Goal: Information Seeking & Learning: Learn about a topic

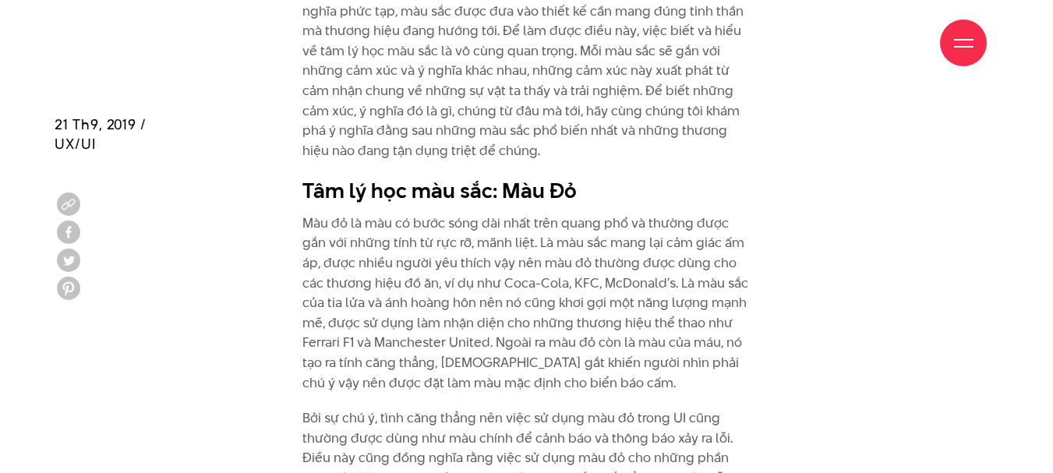
scroll to position [1870, 0]
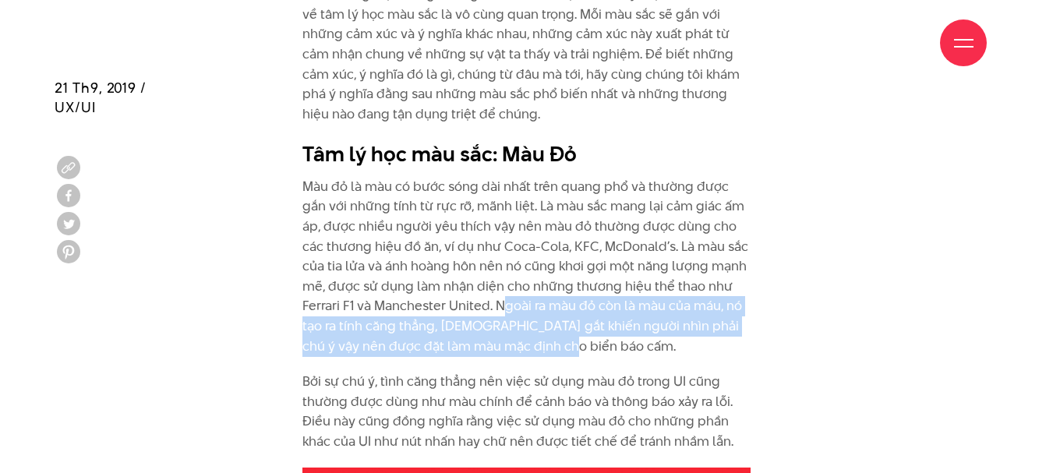
drag, startPoint x: 503, startPoint y: 345, endPoint x: 461, endPoint y: 302, distance: 60.6
click at [461, 302] on p "Màu đỏ là màu có bước sóng dài nhất trên quang phổ và thường được gắn với những…" at bounding box center [526, 266] width 449 height 179
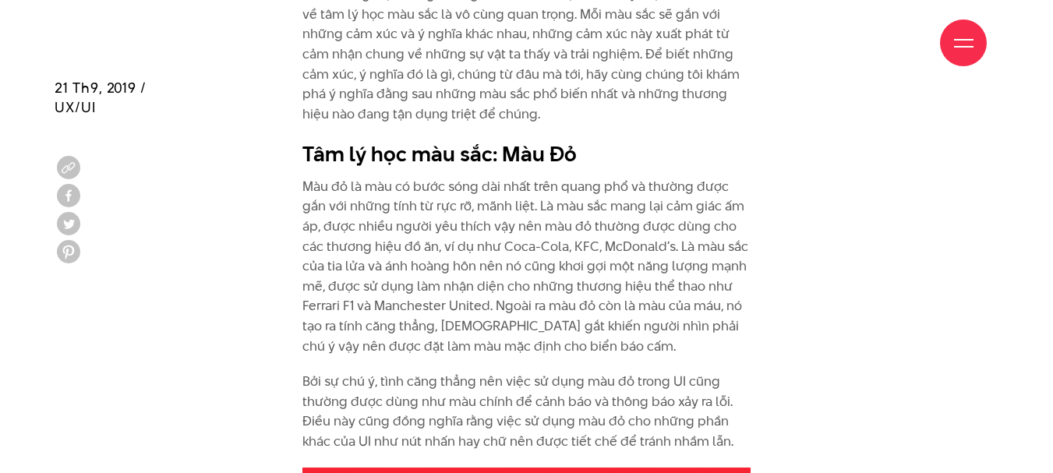
click at [510, 348] on p "Màu đỏ là màu có bước sóng dài nhất trên quang phổ và thường được gắn với những…" at bounding box center [526, 266] width 449 height 179
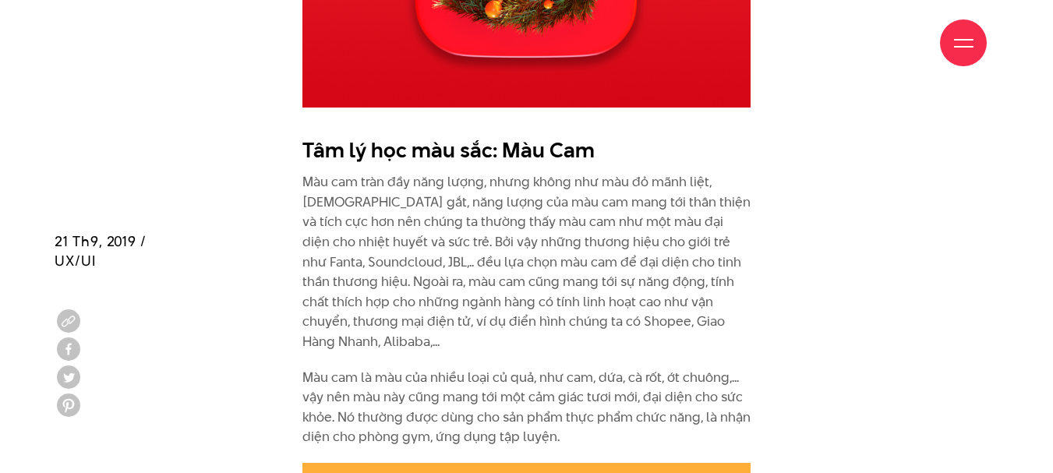
scroll to position [2727, 0]
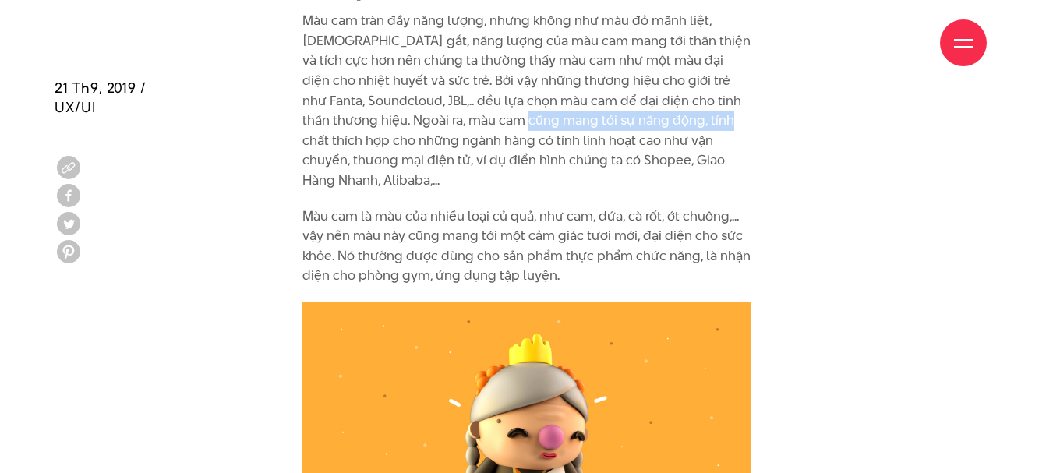
drag, startPoint x: 474, startPoint y: 115, endPoint x: 671, endPoint y: 122, distance: 197.2
click at [671, 122] on p "Màu cam tràn đầy năng lượng, nhưng không như màu đỏ mãnh liệt, [DEMOGRAPHIC_DAT…" at bounding box center [526, 100] width 449 height 179
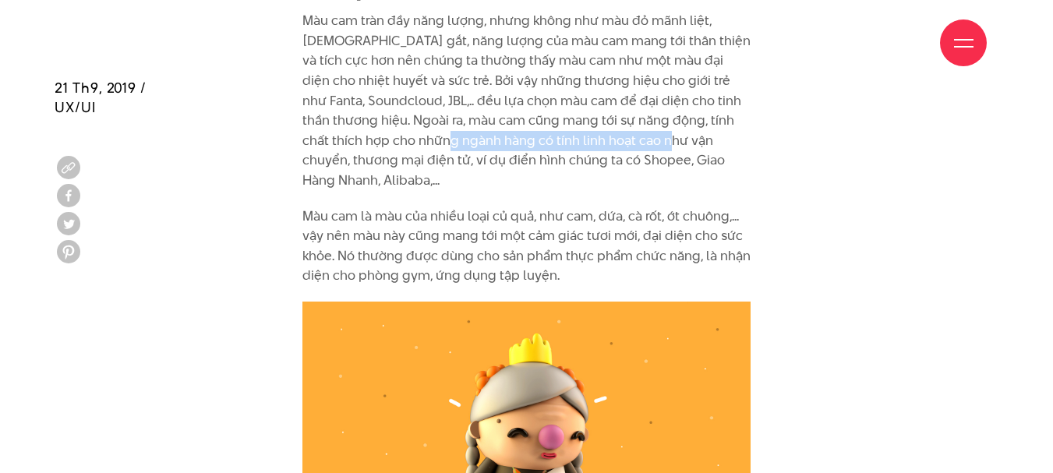
drag, startPoint x: 401, startPoint y: 139, endPoint x: 605, endPoint y: 143, distance: 204.2
click at [605, 143] on p "Màu cam tràn đầy năng lượng, nhưng không như màu đỏ mãnh liệt, [DEMOGRAPHIC_DAT…" at bounding box center [526, 100] width 449 height 179
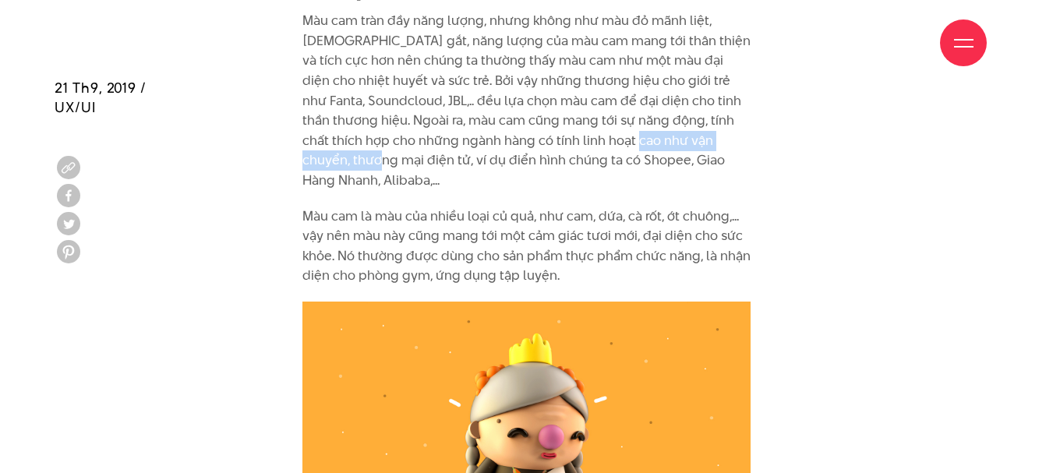
drag, startPoint x: 723, startPoint y: 148, endPoint x: 557, endPoint y: 150, distance: 166.0
click at [570, 145] on p "Màu cam tràn đầy năng lượng, nhưng không như màu đỏ mãnh liệt, [DEMOGRAPHIC_DAT…" at bounding box center [526, 100] width 449 height 179
click at [450, 165] on p "Màu cam tràn đầy năng lượng, nhưng không như màu đỏ mãnh liệt, [DEMOGRAPHIC_DAT…" at bounding box center [526, 100] width 449 height 179
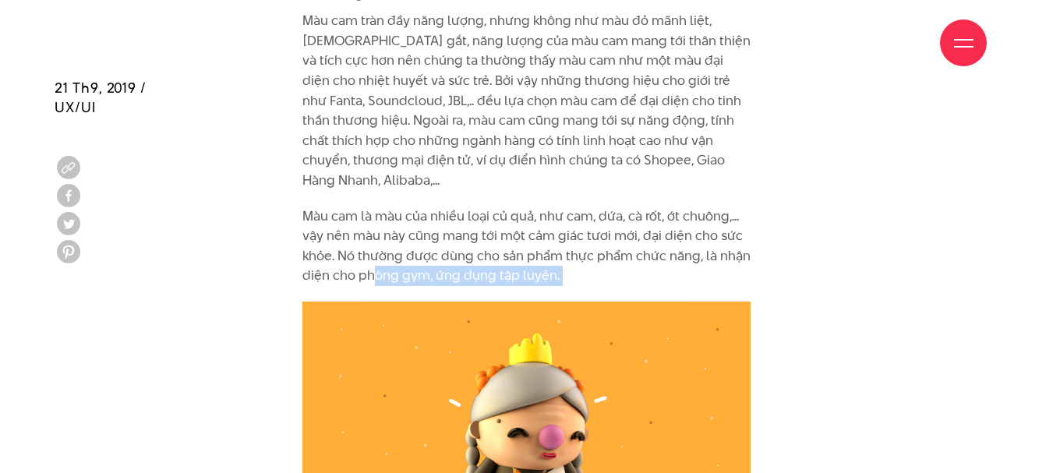
drag, startPoint x: 374, startPoint y: 258, endPoint x: 707, endPoint y: 341, distance: 343.0
click at [677, 209] on p "Màu cam là màu của nhiều loại củ quả, như cam, dứa, cà rốt, ớt chuông,... vậy n…" at bounding box center [526, 245] width 449 height 79
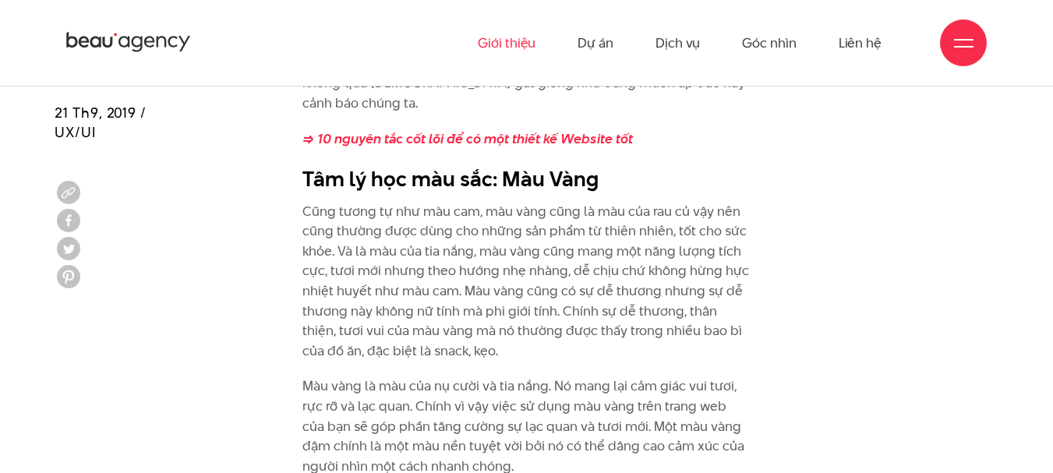
scroll to position [3351, 0]
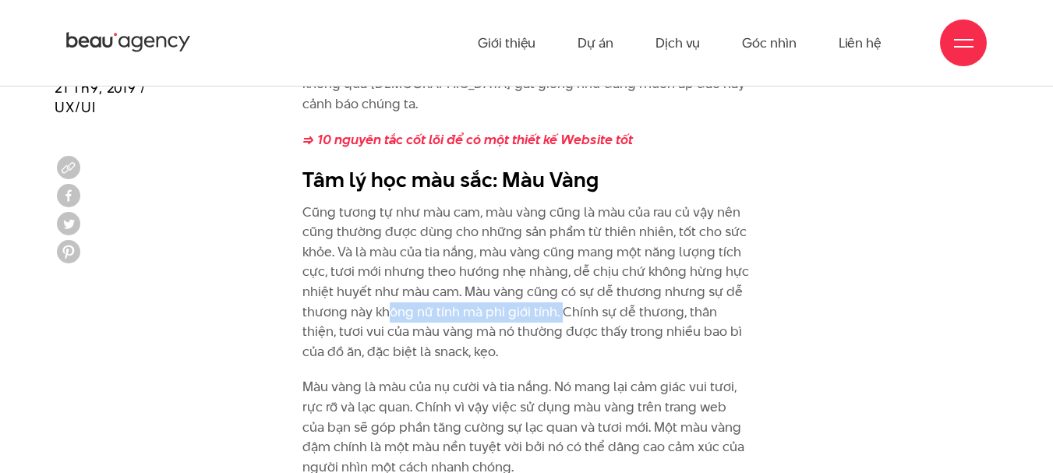
drag, startPoint x: 386, startPoint y: 271, endPoint x: 559, endPoint y: 267, distance: 173.0
click at [559, 267] on p "Cũng tương tự như màu cam, màu vàng cũng là màu của rau củ vậy nên cũng thường …" at bounding box center [526, 283] width 449 height 160
click at [573, 295] on p "Cũng tương tự như màu cam, màu vàng cũng là màu của rau củ vậy nên cũng thường …" at bounding box center [526, 283] width 449 height 160
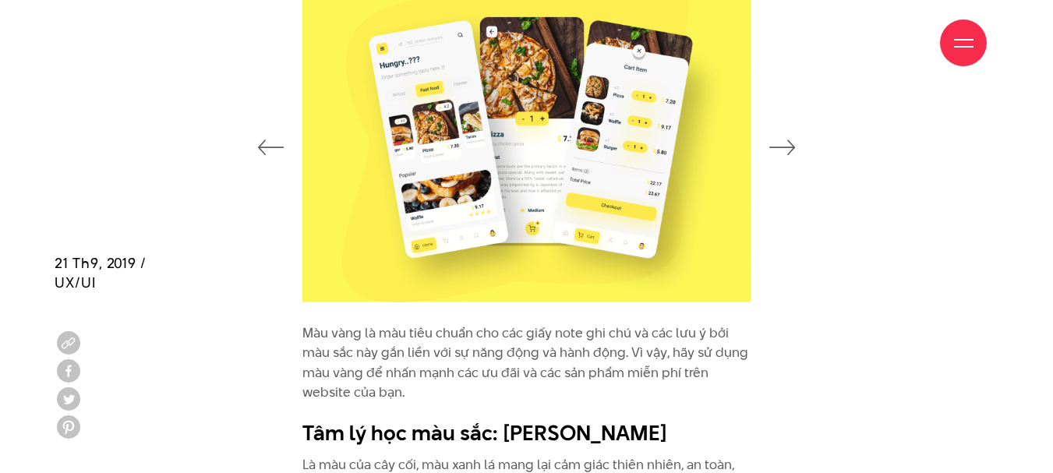
scroll to position [4052, 0]
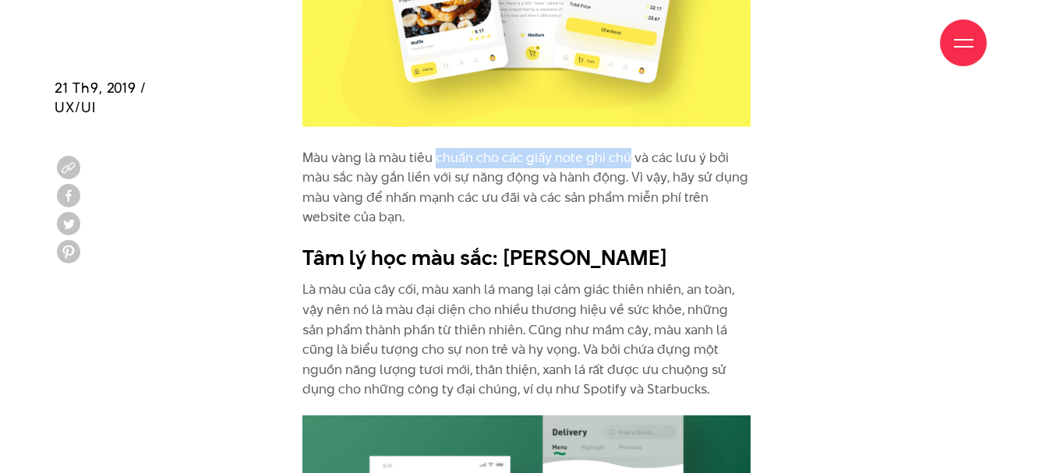
drag, startPoint x: 435, startPoint y: 117, endPoint x: 629, endPoint y: 113, distance: 194.1
click at [629, 148] on p "Màu vàng là màu tiêu chuẩn cho các giấy note ghi chú và các lưu ý bởi màu sắc n…" at bounding box center [526, 187] width 449 height 79
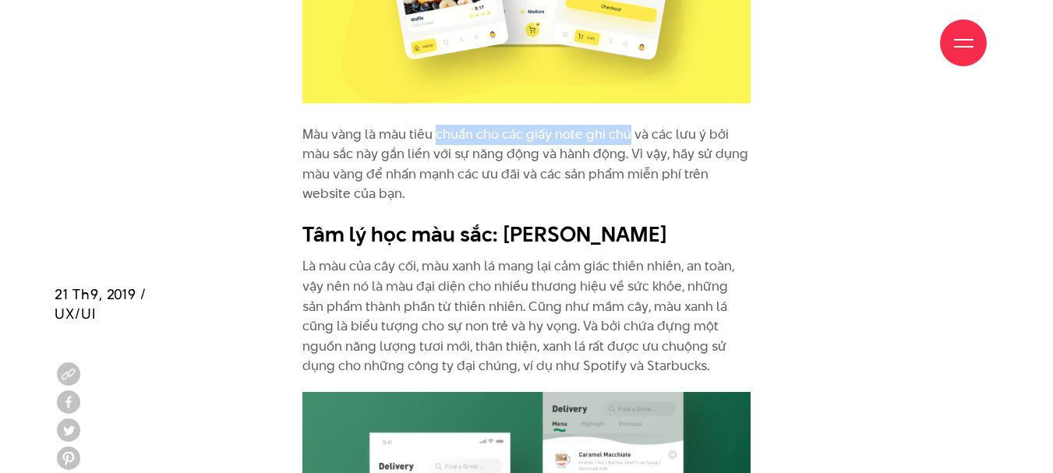
scroll to position [4286, 0]
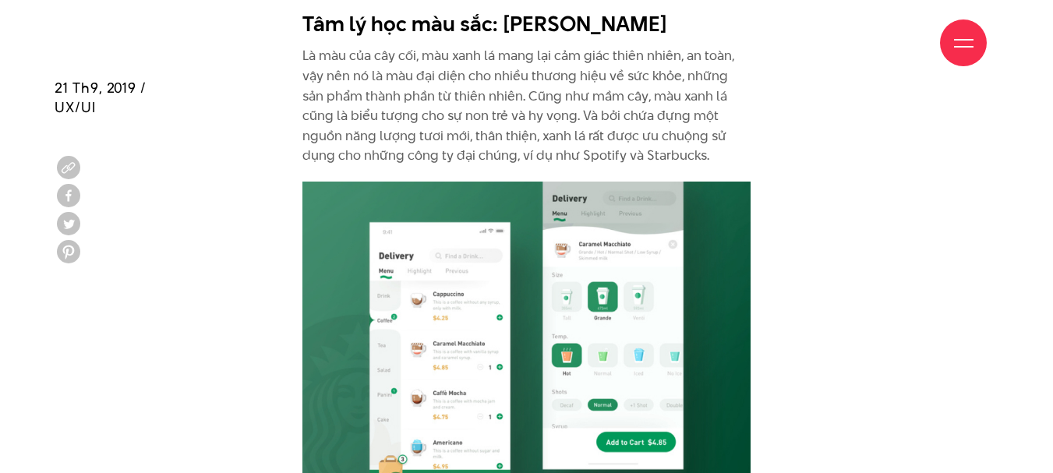
click at [585, 58] on div "Giới thiệu Dự án Dịch vụ Góc nhìn Liên hệ" at bounding box center [526, 43] width 920 height 86
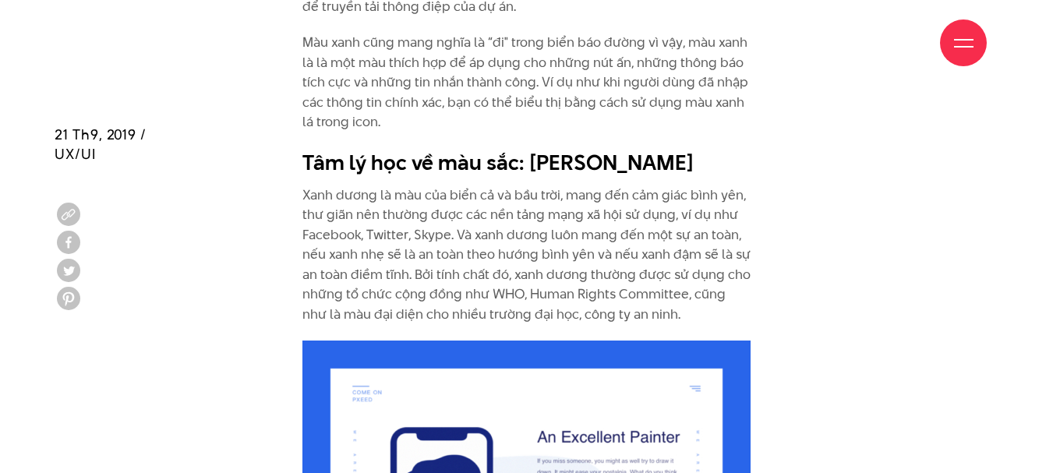
scroll to position [4909, 0]
